Goal: Task Accomplishment & Management: Manage account settings

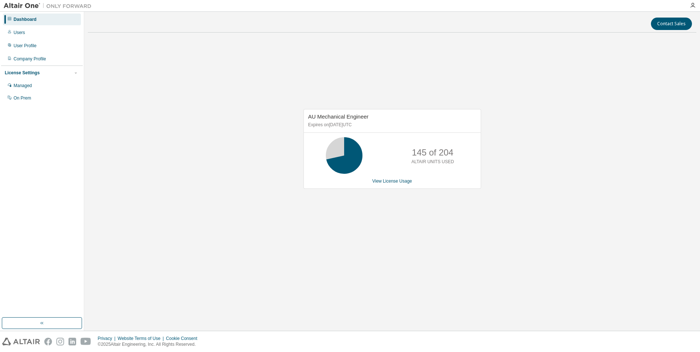
drag, startPoint x: 569, startPoint y: 57, endPoint x: 209, endPoint y: 16, distance: 362.6
click at [568, 57] on div "AU Mechanical Engineer Expires on [DATE] UTC 145 of 204 ALTAIR UNITS USED View …" at bounding box center [392, 152] width 608 height 229
click at [28, 22] on div "Dashboard" at bounding box center [25, 19] width 23 height 6
click at [28, 49] on div "User Profile" at bounding box center [42, 46] width 78 height 12
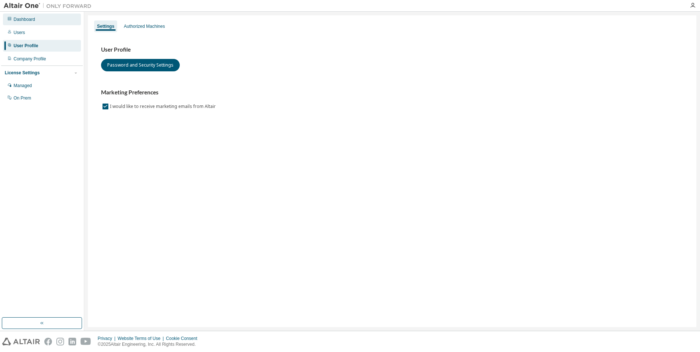
click at [32, 22] on div "Dashboard" at bounding box center [25, 19] width 22 height 6
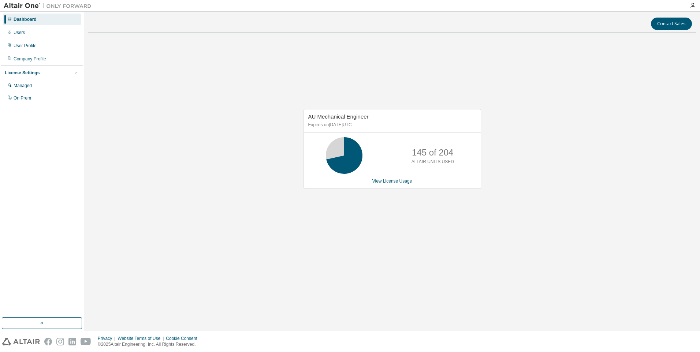
click at [24, 5] on img at bounding box center [49, 5] width 91 height 7
click at [22, 33] on div "Users" at bounding box center [19, 33] width 11 height 6
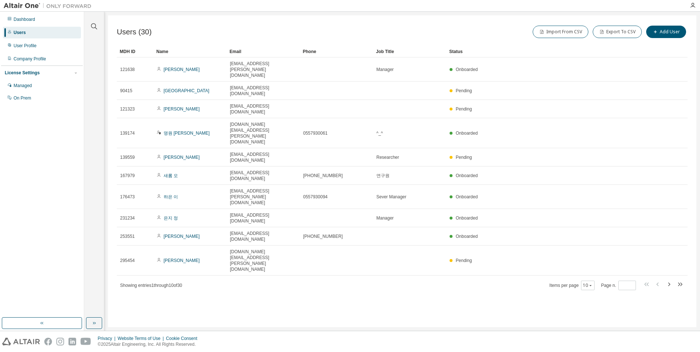
click at [72, 192] on div "Dashboard Users User Profile Company Profile License Settings Managed On Prem" at bounding box center [42, 165] width 82 height 304
click at [26, 48] on div "User Profile" at bounding box center [25, 46] width 23 height 6
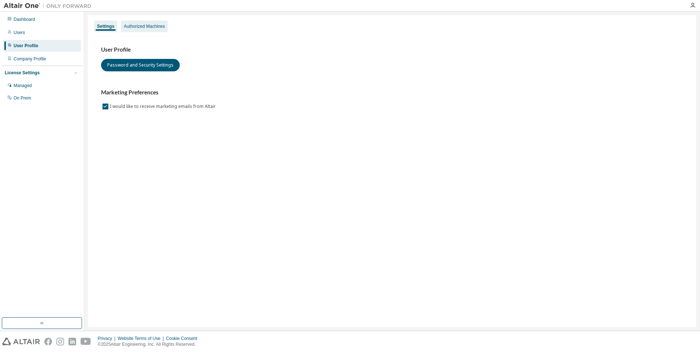
click at [145, 28] on div "Authorized Machines" at bounding box center [144, 26] width 41 height 6
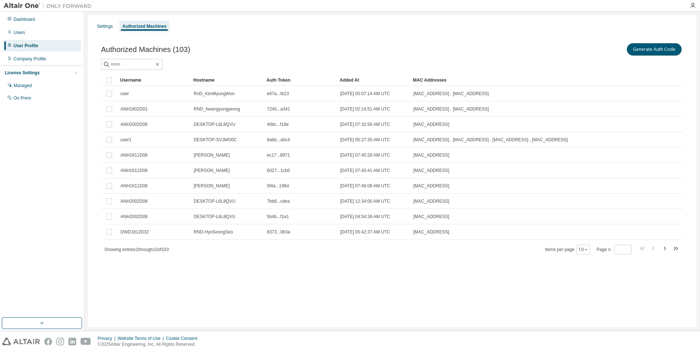
drag, startPoint x: 644, startPoint y: 48, endPoint x: 379, endPoint y: 47, distance: 264.9
click at [390, 48] on div "Authorized Machines (103) Generate Auth Code" at bounding box center [392, 49] width 582 height 15
click at [641, 48] on button "Generate Auth Code" at bounding box center [653, 49] width 55 height 12
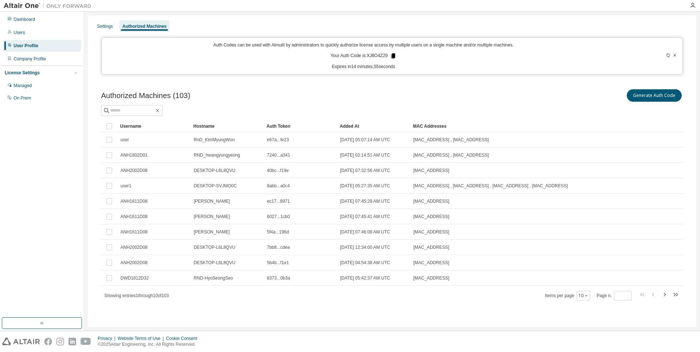
click at [392, 56] on icon at bounding box center [393, 55] width 4 height 5
